Goal: Navigation & Orientation: Find specific page/section

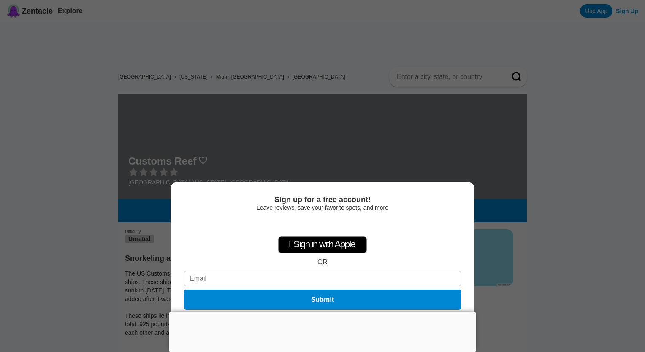
click at [118, 187] on div "Sign up for a free account! Leave reviews, save your favorite spots, and more …" at bounding box center [322, 176] width 645 height 352
click at [132, 137] on div "Sign up for a free account! Leave reviews, save your favorite spots, and more …" at bounding box center [322, 176] width 645 height 352
click at [327, 312] on div at bounding box center [322, 312] width 307 height 0
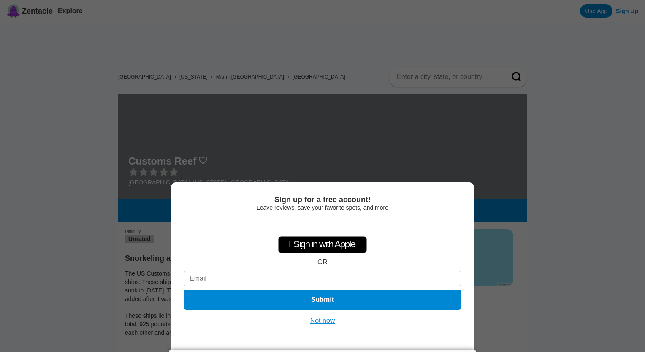
click at [315, 323] on button "Not now" at bounding box center [323, 320] width 30 height 8
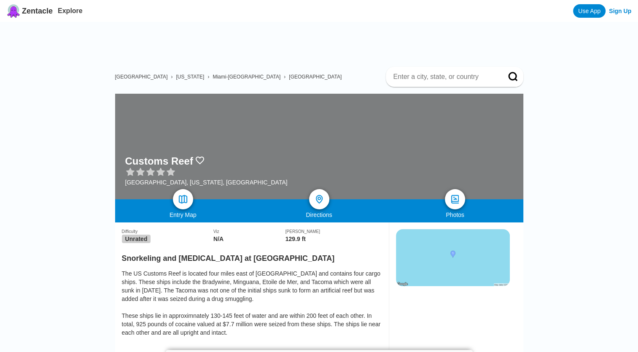
click at [451, 203] on img at bounding box center [455, 199] width 10 height 10
